Goal: Transaction & Acquisition: Purchase product/service

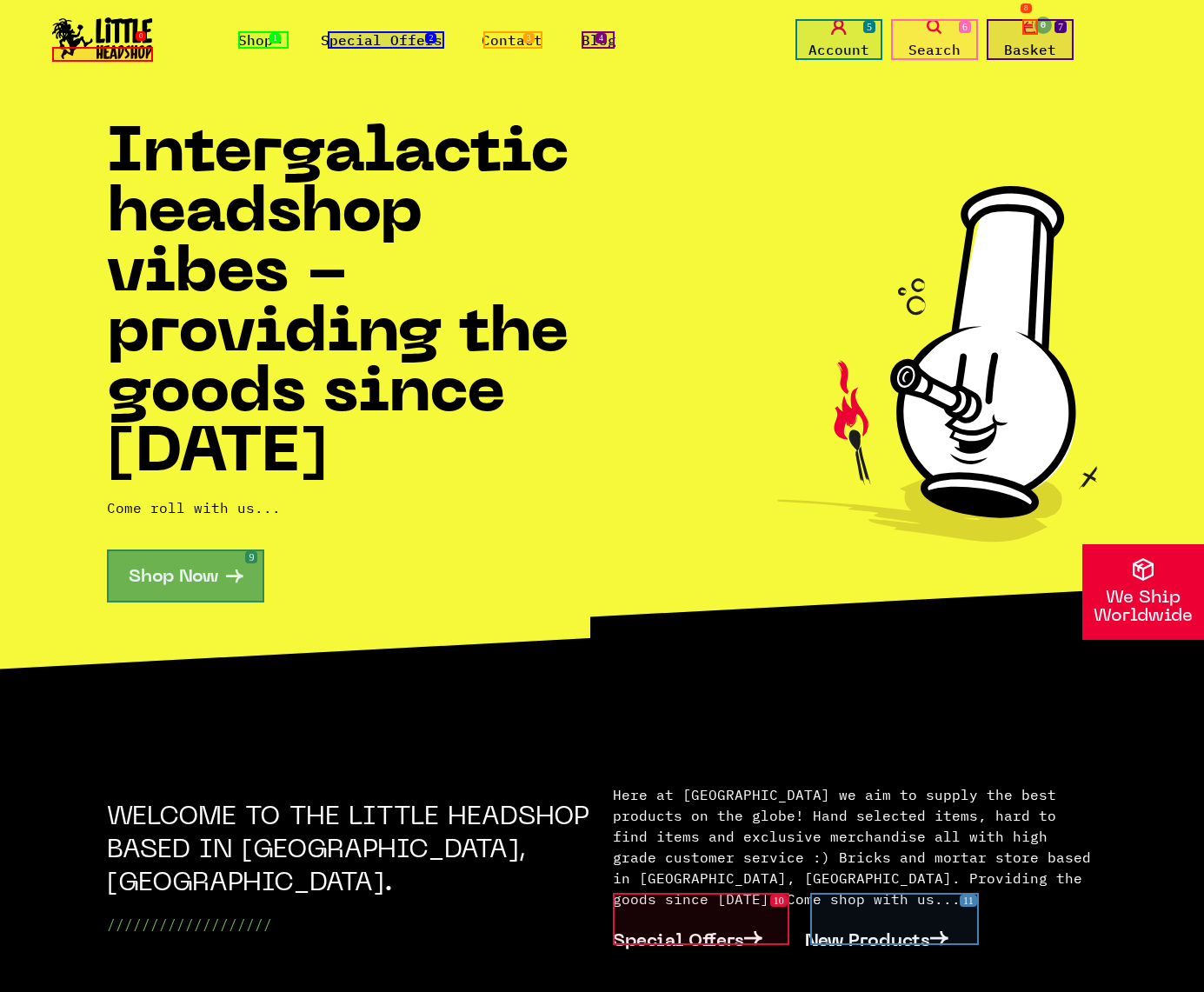
click at [259, 39] on link "Shop" at bounding box center [259, 41] width 43 height 18
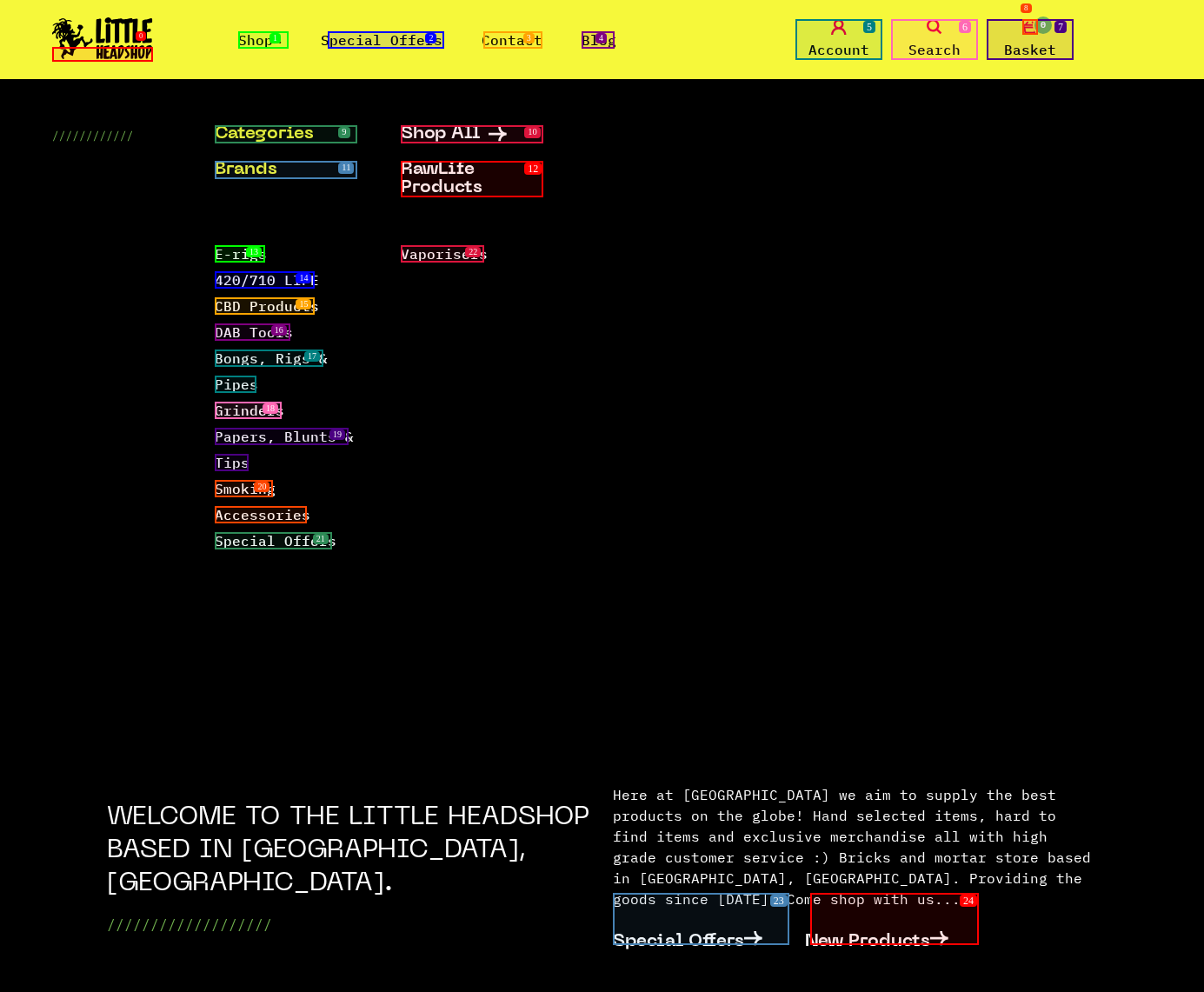
click at [286, 170] on link "Brands" at bounding box center [286, 170] width 143 height 19
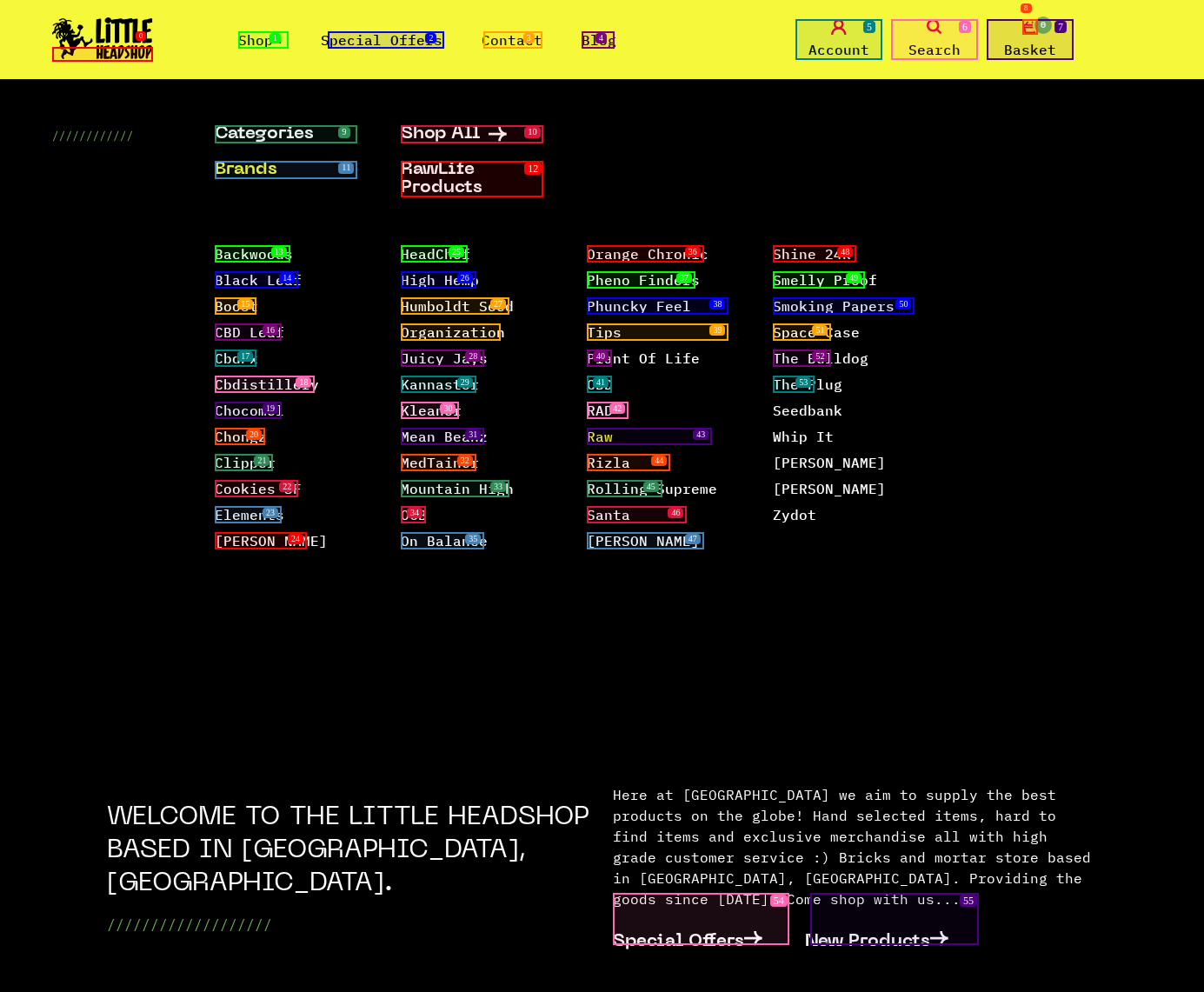
click at [599, 428] on link "Raw" at bounding box center [600, 437] width 26 height 18
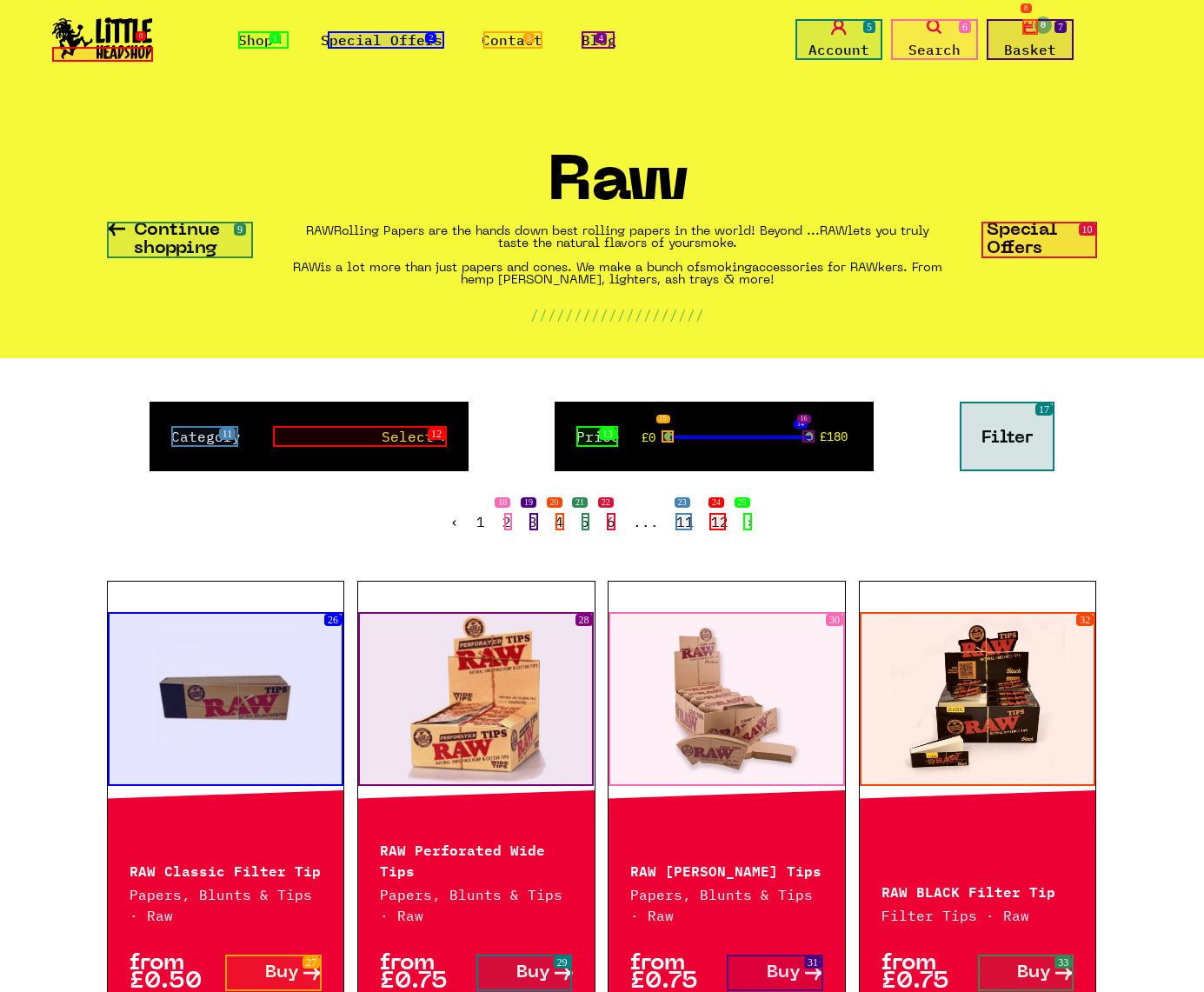
click at [273, 973] on span "Buy" at bounding box center [282, 973] width 34 height 19
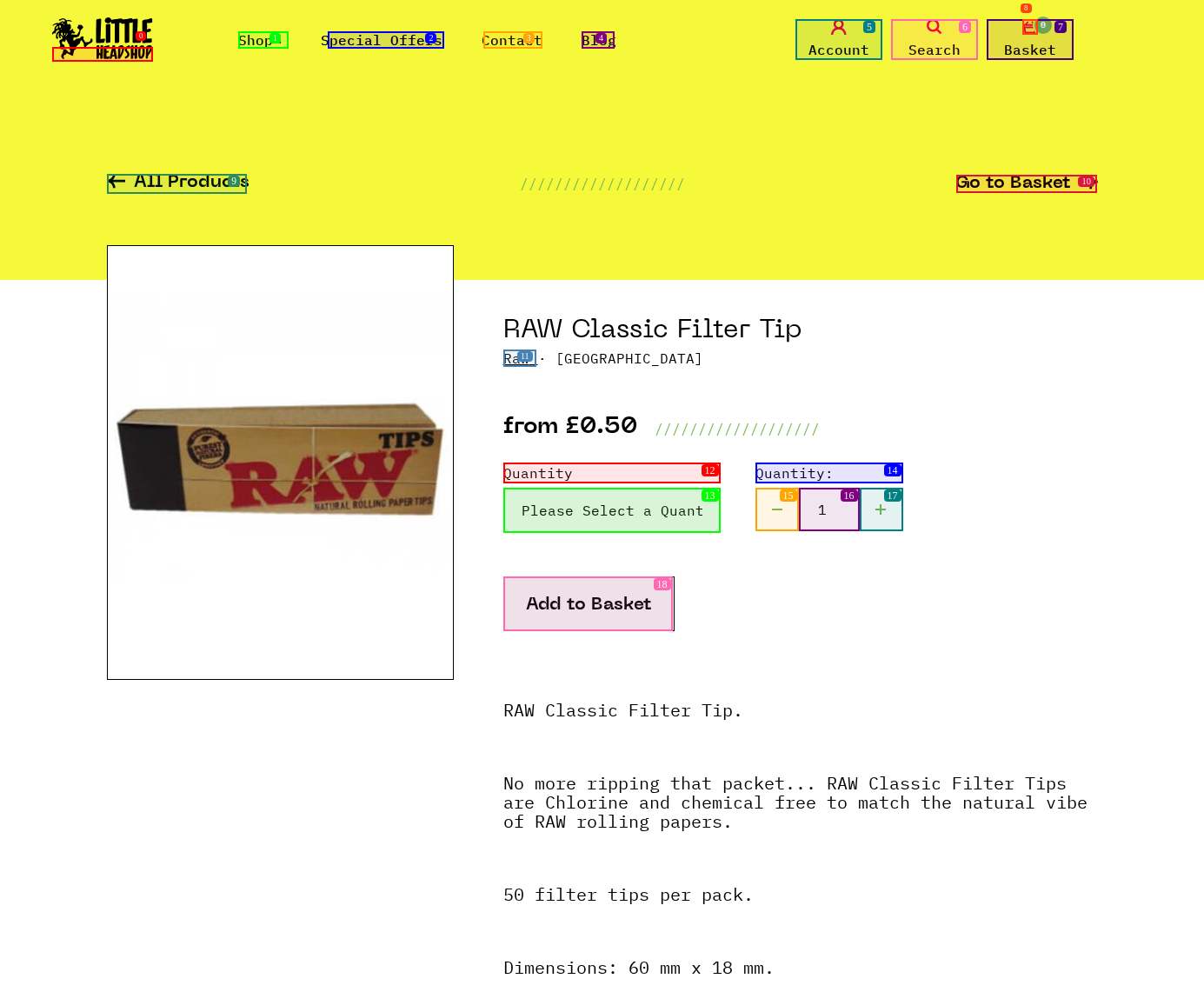
click at [587, 603] on button "Add to Basket" at bounding box center [589, 604] width 171 height 55
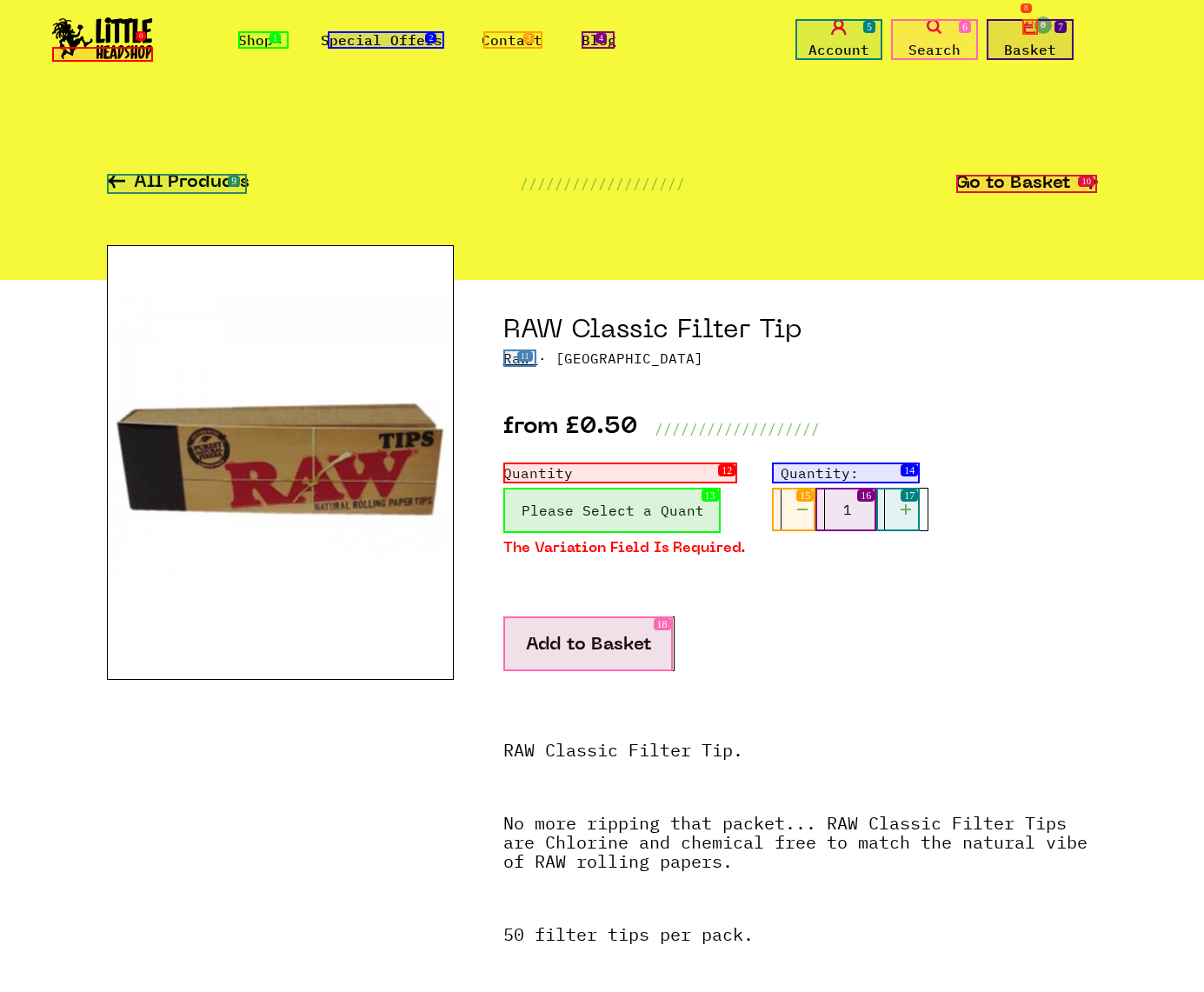
select select "210"
click at [587, 644] on button "Add to Basket" at bounding box center [589, 644] width 171 height 55
